Goal: Task Accomplishment & Management: Manage account settings

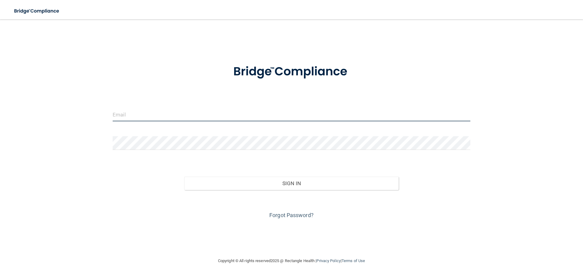
click at [176, 115] on input "email" at bounding box center [292, 115] width 358 height 14
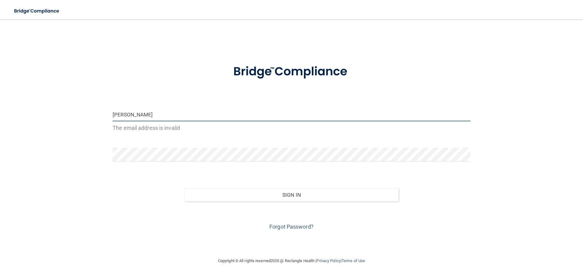
type input "[PERSON_NAME][EMAIL_ADDRESS][DOMAIN_NAME]"
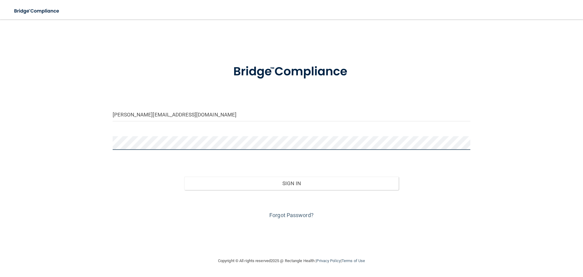
click at [184, 177] on button "Sign In" at bounding box center [291, 183] width 215 height 13
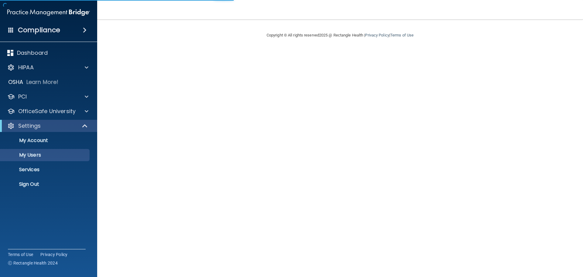
select select "20"
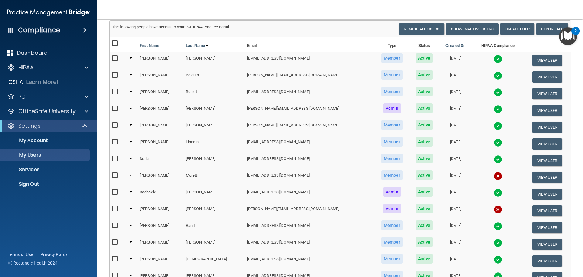
scroll to position [30, 0]
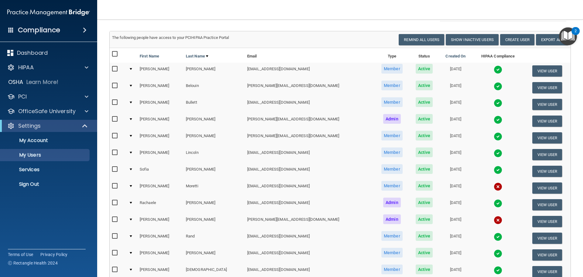
click at [132, 70] on div at bounding box center [131, 69] width 2 height 2
click at [133, 68] on td at bounding box center [131, 71] width 11 height 17
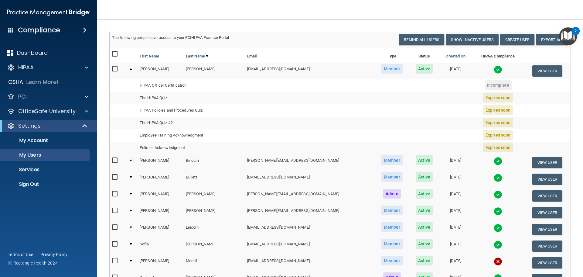
click at [134, 70] on td at bounding box center [131, 71] width 11 height 16
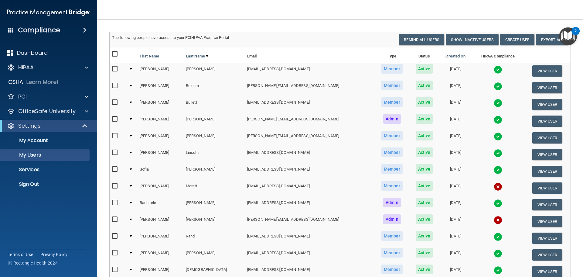
click at [132, 151] on td at bounding box center [131, 154] width 11 height 17
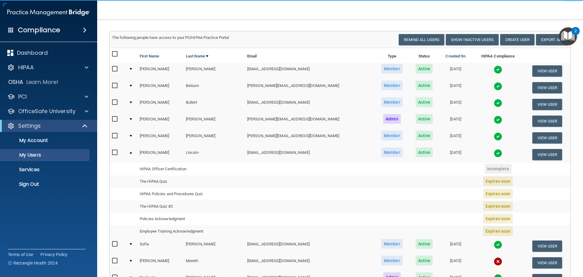
click at [132, 153] on div at bounding box center [131, 153] width 2 height 2
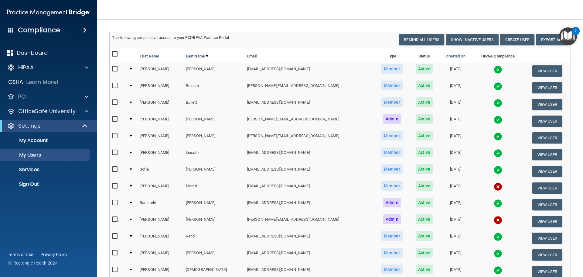
click at [132, 153] on div at bounding box center [131, 153] width 2 height 2
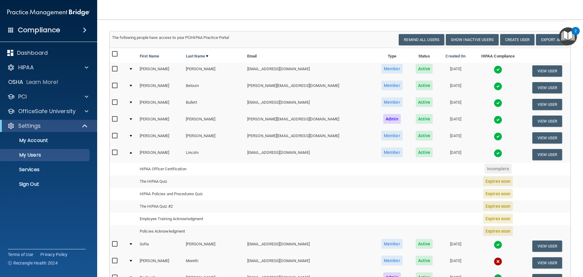
click at [132, 153] on div at bounding box center [131, 153] width 2 height 2
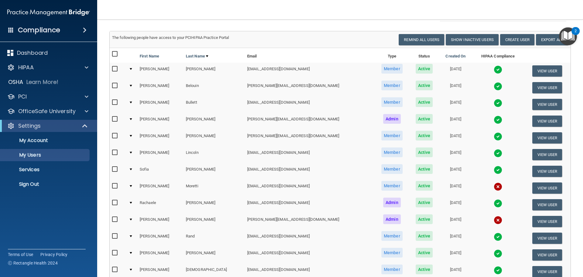
click at [133, 185] on td at bounding box center [131, 188] width 11 height 17
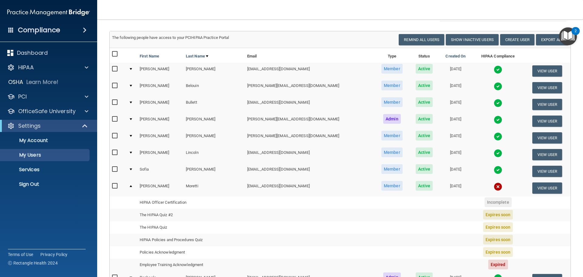
click at [134, 187] on td at bounding box center [131, 188] width 11 height 16
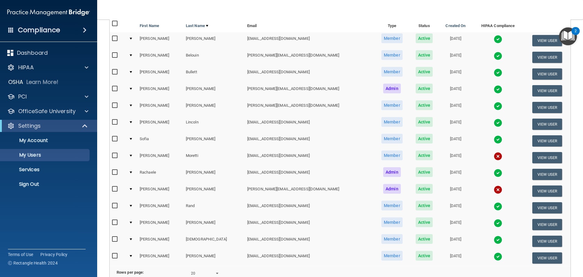
scroll to position [91, 0]
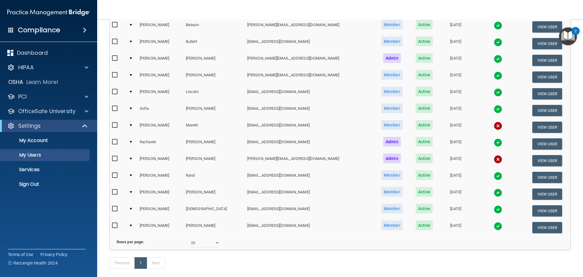
click at [132, 209] on div at bounding box center [131, 209] width 2 height 2
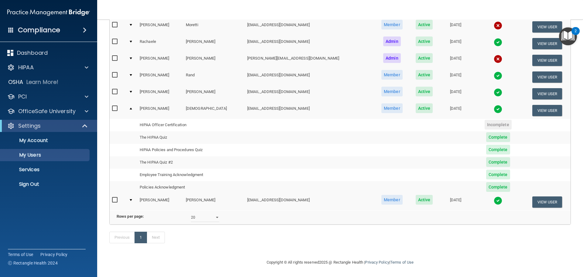
scroll to position [201, 0]
click at [132, 199] on div at bounding box center [131, 200] width 2 height 2
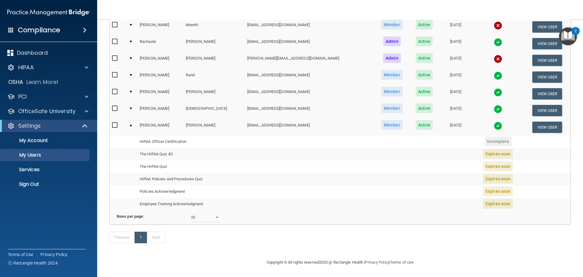
click at [134, 119] on td at bounding box center [131, 127] width 11 height 16
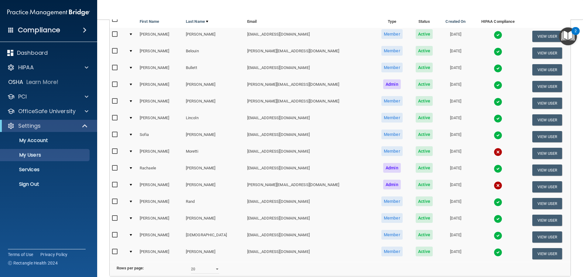
scroll to position [35, 0]
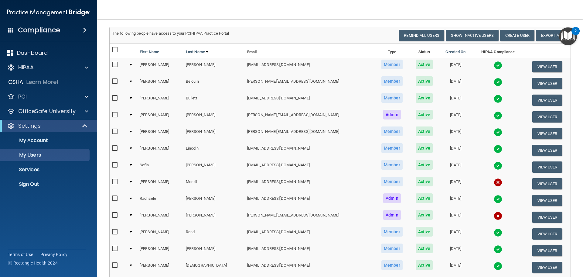
click at [132, 81] on div at bounding box center [131, 82] width 2 height 2
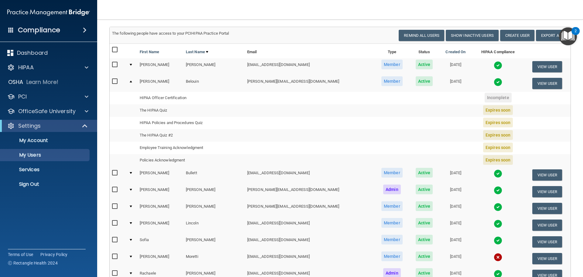
click at [132, 82] on div at bounding box center [131, 82] width 2 height 2
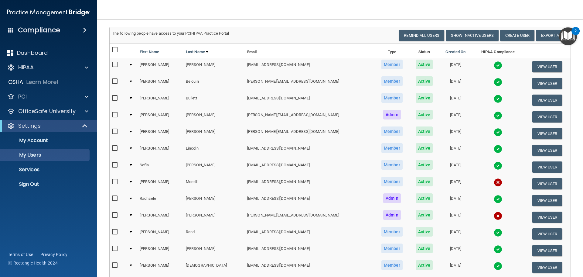
click at [133, 99] on td at bounding box center [131, 100] width 11 height 17
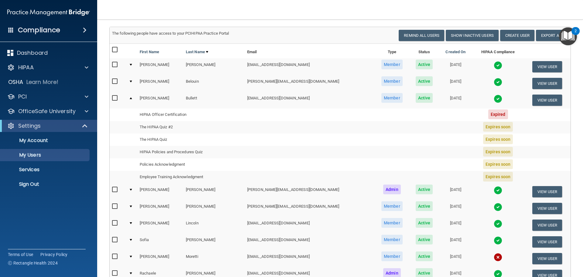
click at [132, 98] on div at bounding box center [131, 98] width 2 height 2
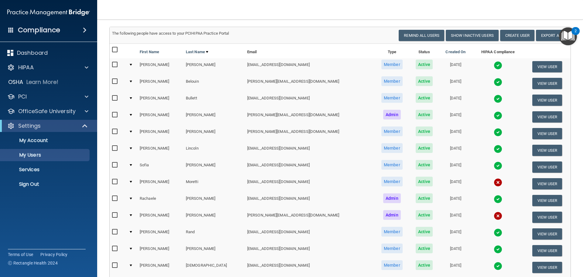
click at [132, 115] on div at bounding box center [131, 115] width 2 height 2
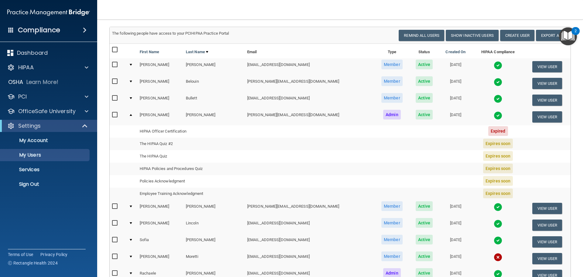
click at [134, 115] on td at bounding box center [131, 116] width 11 height 16
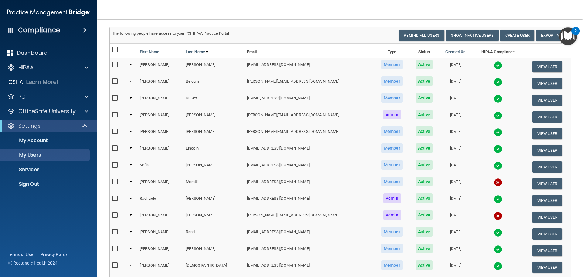
click at [132, 131] on div at bounding box center [131, 132] width 2 height 2
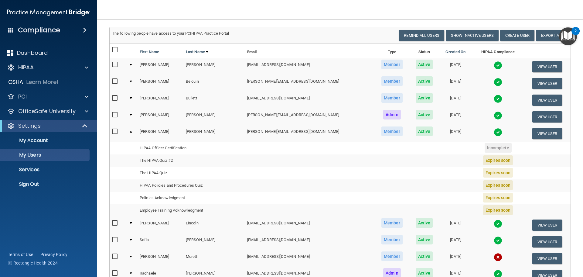
click at [132, 131] on div at bounding box center [131, 132] width 2 height 2
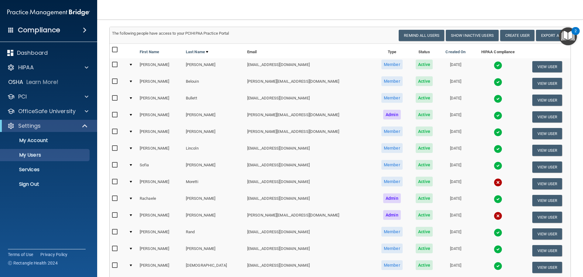
scroll to position [65, 0]
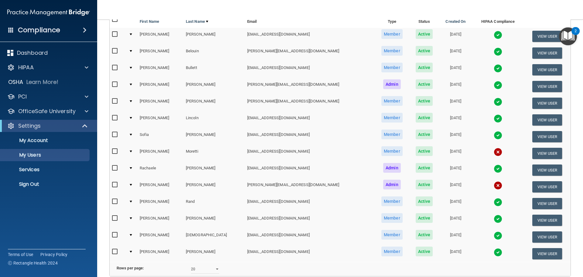
click at [132, 117] on td at bounding box center [131, 119] width 11 height 17
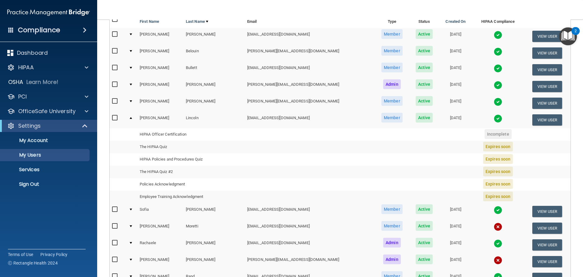
click at [132, 117] on td at bounding box center [131, 119] width 11 height 16
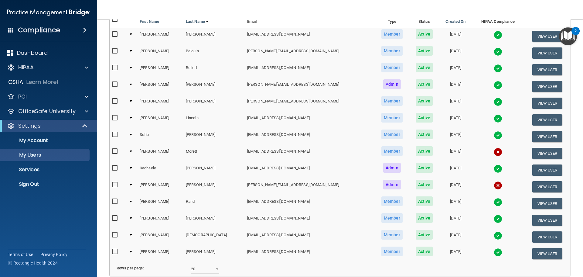
click at [114, 201] on input "checkbox" at bounding box center [115, 201] width 7 height 5
checkbox input "true"
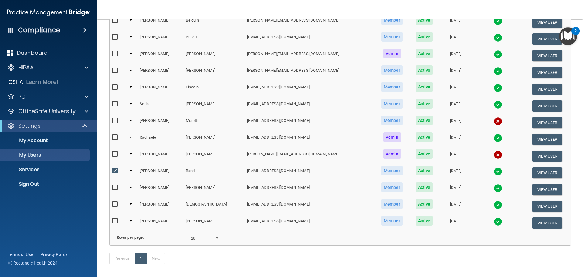
scroll to position [96, 0]
click at [541, 174] on button "View User" at bounding box center [548, 172] width 30 height 11
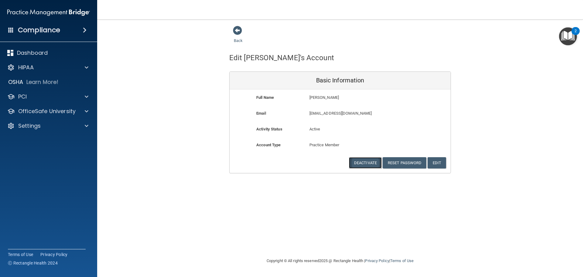
click at [351, 165] on button "Deactivate" at bounding box center [365, 162] width 33 height 11
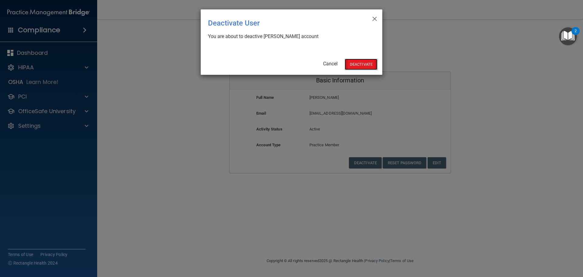
click at [357, 66] on button "Deactivate" at bounding box center [361, 64] width 33 height 11
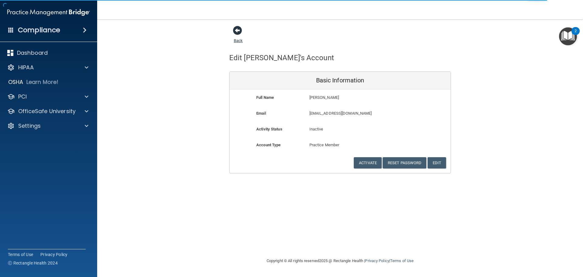
click at [237, 30] on span at bounding box center [237, 30] width 9 height 9
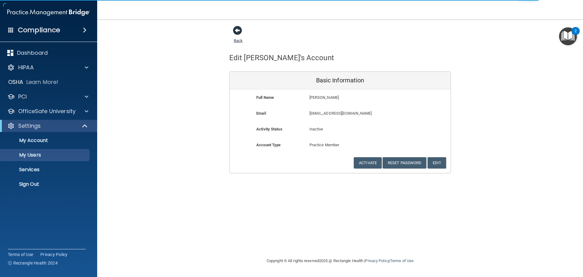
select select "20"
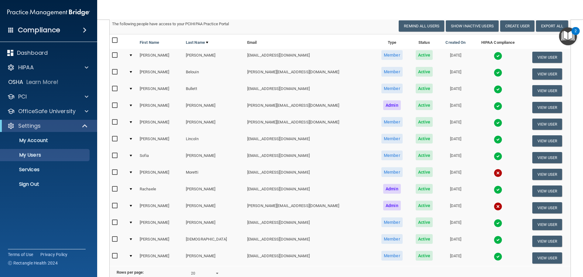
scroll to position [61, 0]
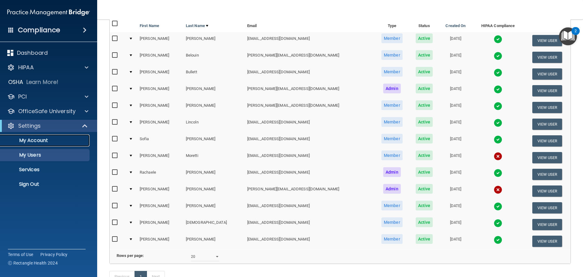
click at [24, 137] on p "My Account" at bounding box center [45, 140] width 83 height 6
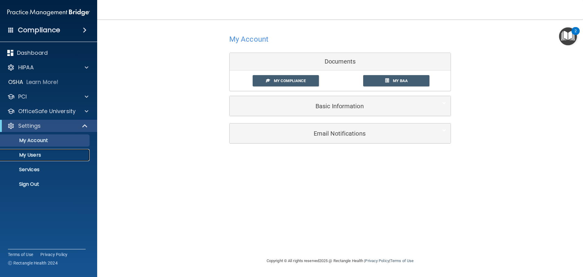
click at [32, 156] on p "My Users" at bounding box center [45, 155] width 83 height 6
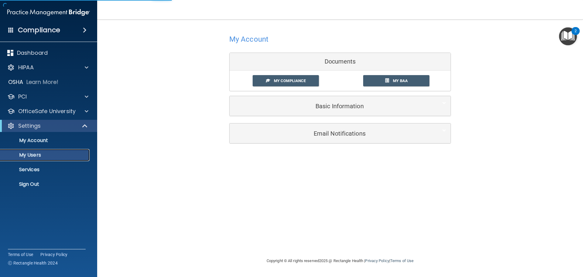
select select "20"
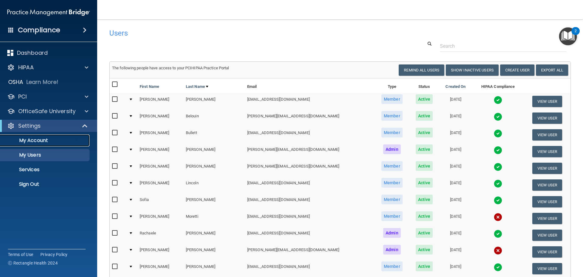
click at [27, 139] on p "My Account" at bounding box center [45, 140] width 83 height 6
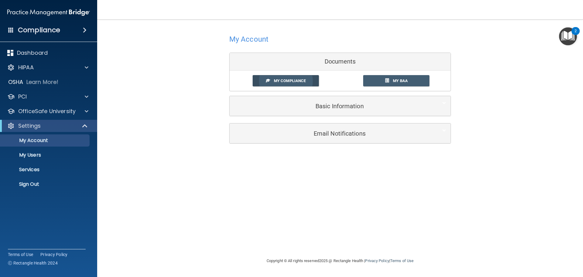
click at [276, 85] on link "My Compliance" at bounding box center [286, 80] width 67 height 11
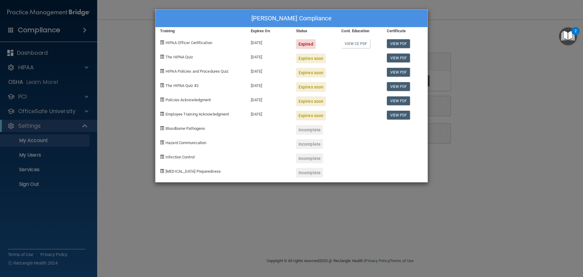
click at [484, 62] on div "[PERSON_NAME] Compliance Training Expires On Status Cont. Education Certificate…" at bounding box center [291, 138] width 583 height 277
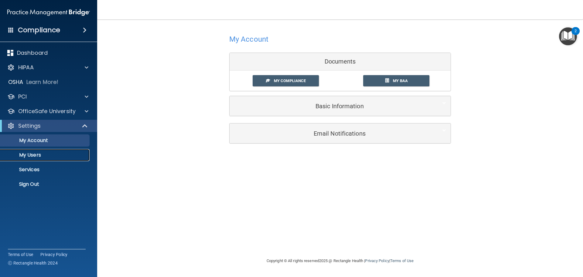
click at [25, 156] on p "My Users" at bounding box center [45, 155] width 83 height 6
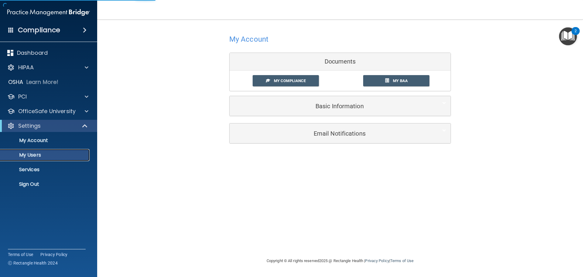
select select "20"
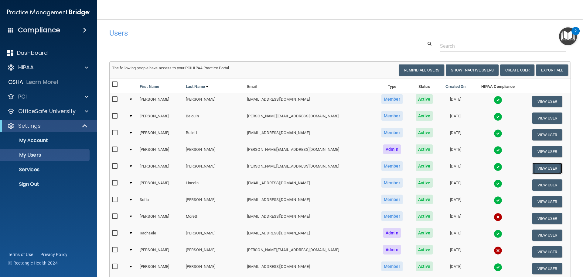
click at [533, 166] on button "View User" at bounding box center [548, 168] width 30 height 11
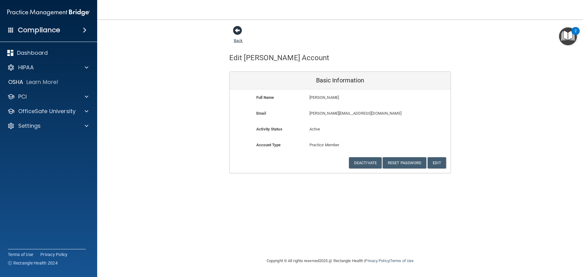
click at [236, 27] on span at bounding box center [237, 30] width 9 height 9
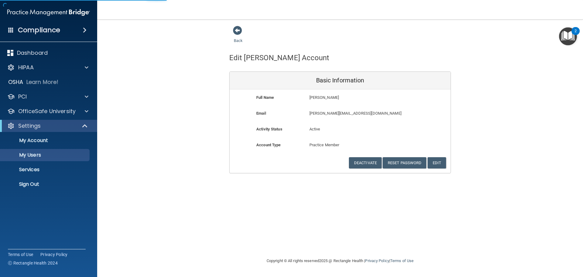
select select "20"
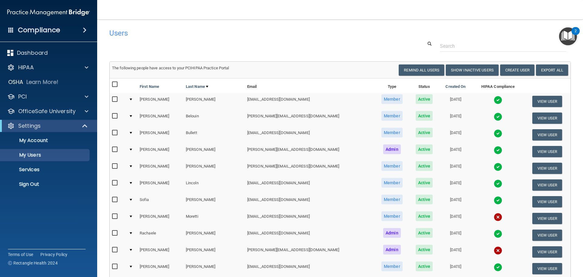
click at [134, 115] on td at bounding box center [131, 118] width 11 height 17
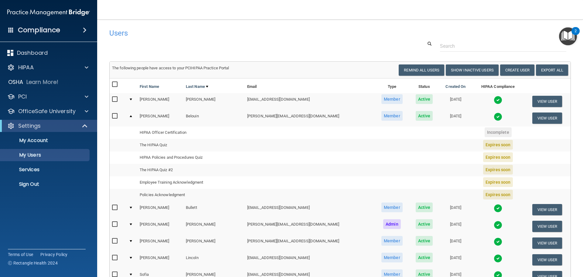
click at [483, 146] on span "Expires soon" at bounding box center [498, 145] width 30 height 10
